Goal: Information Seeking & Learning: Learn about a topic

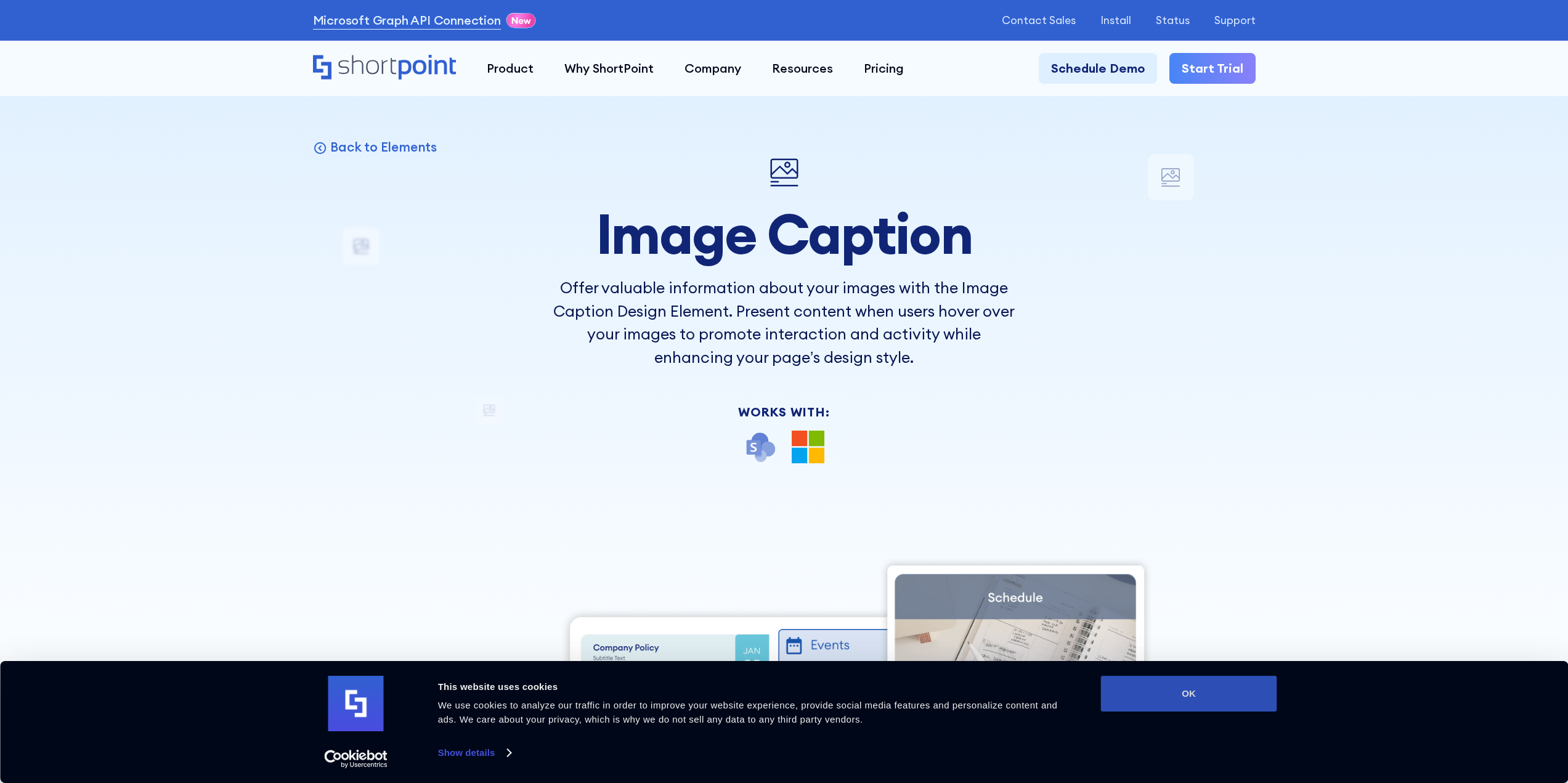
click at [1173, 702] on button "OK" at bounding box center [1189, 694] width 176 height 36
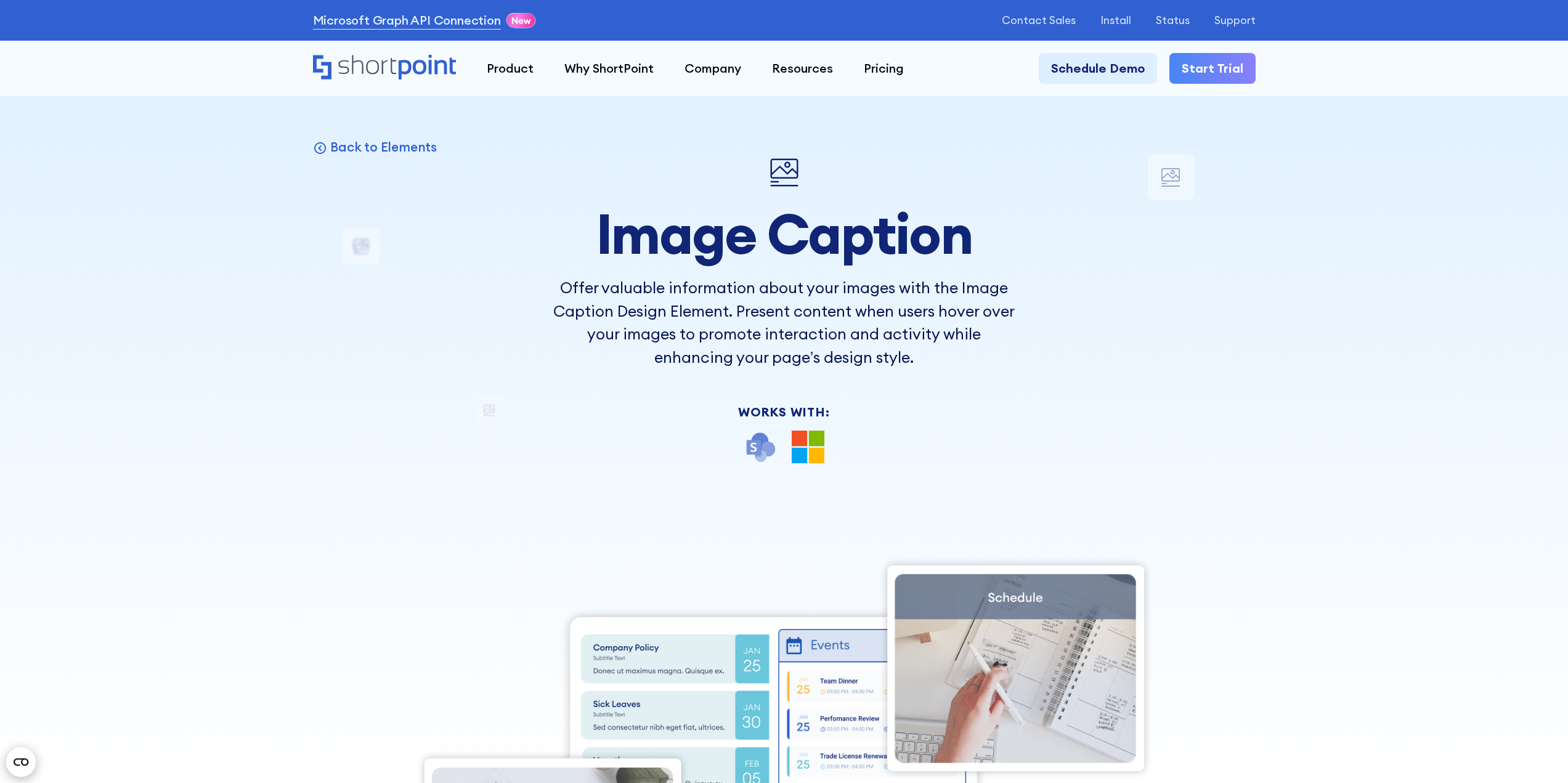
click at [28, 763] on icon "Open CMP widget" at bounding box center [20, 762] width 15 height 8
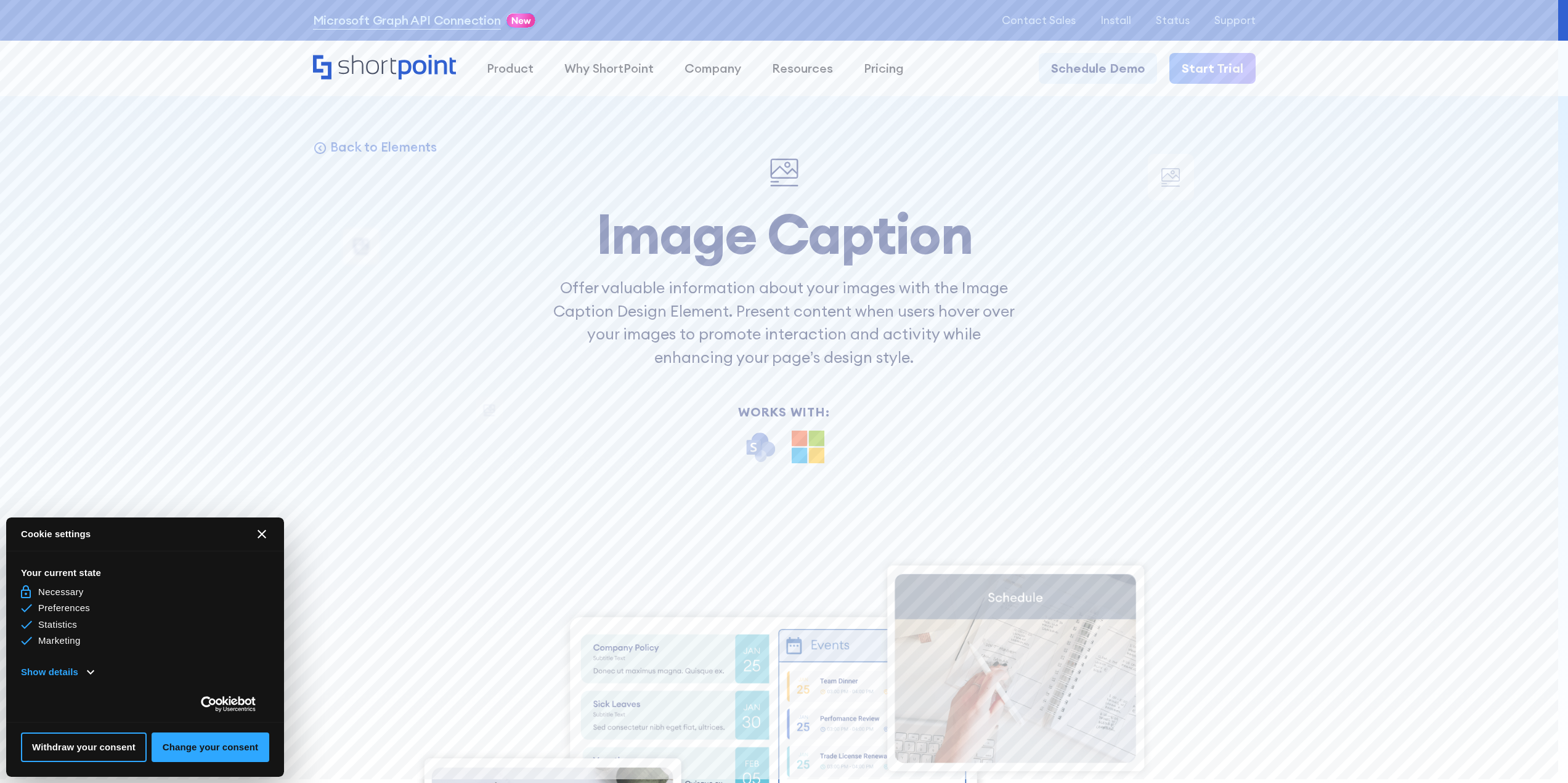
click at [265, 533] on icon "Close CMP widget" at bounding box center [261, 534] width 9 height 9
